Goal: Task Accomplishment & Management: Manage account settings

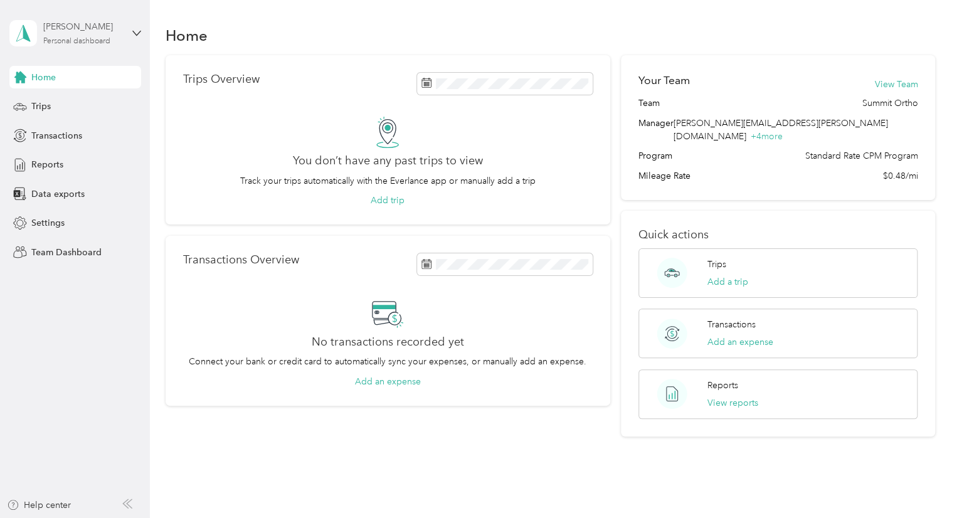
click at [75, 40] on div "Personal dashboard" at bounding box center [76, 42] width 67 height 8
click at [61, 102] on div "Team dashboard" at bounding box center [53, 103] width 67 height 13
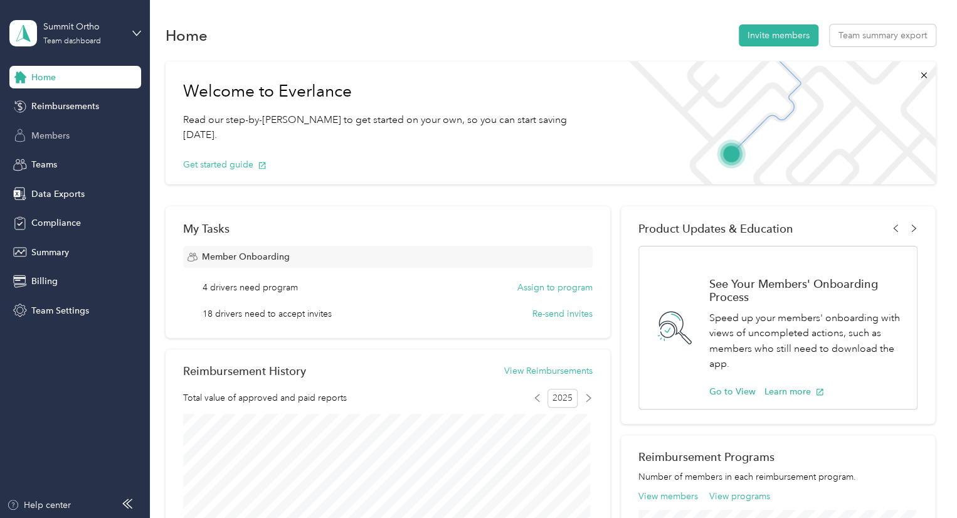
click at [65, 133] on span "Members" at bounding box center [50, 135] width 38 height 13
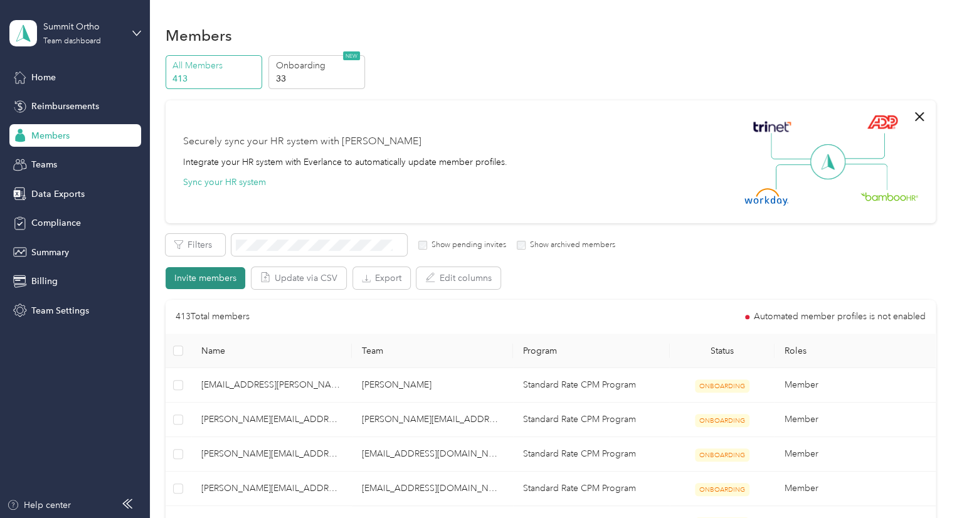
click at [221, 275] on button "Invite members" at bounding box center [206, 278] width 80 height 22
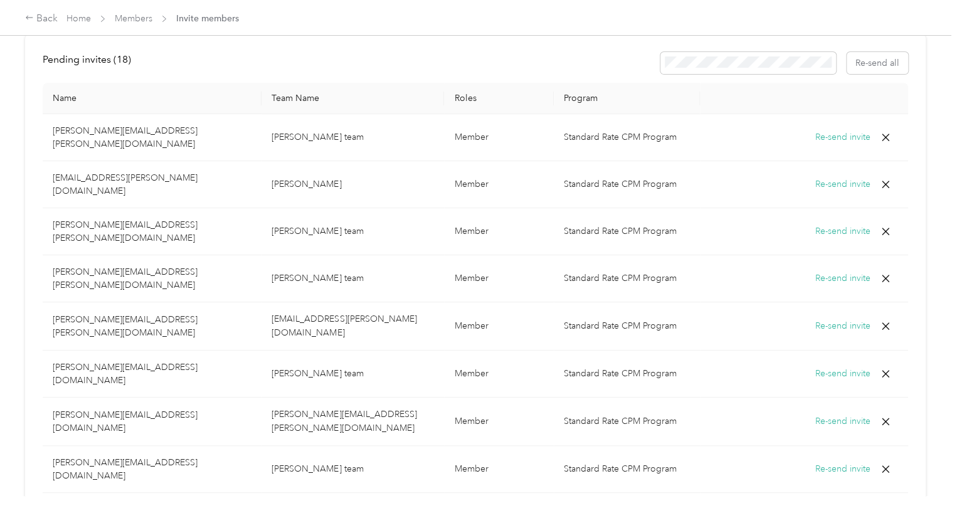
scroll to position [506, 0]
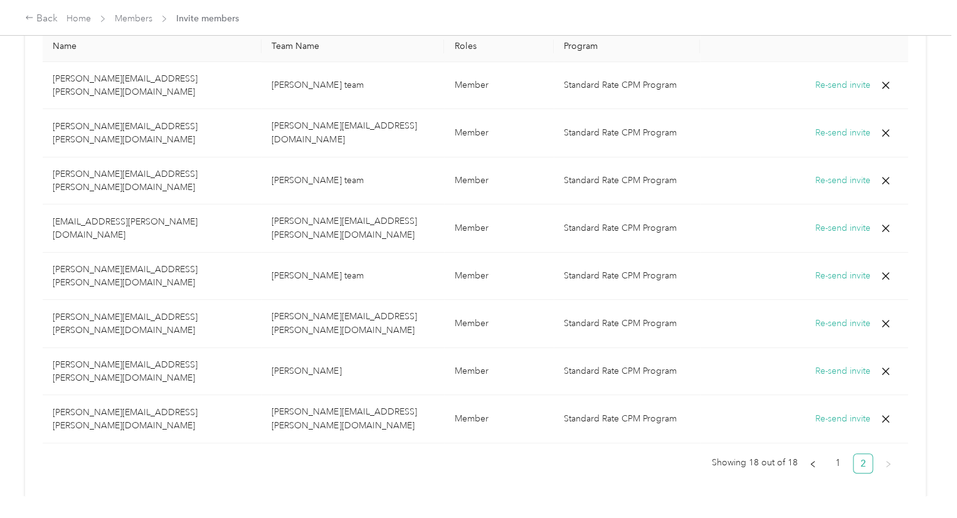
scroll to position [437, 0]
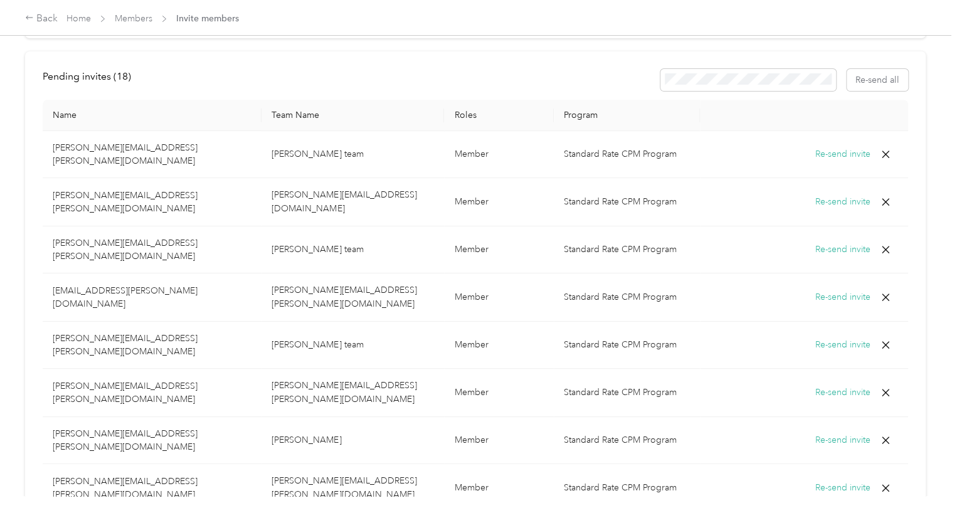
click at [824, 481] on button "Re-send invite" at bounding box center [842, 488] width 55 height 14
